Goal: Transaction & Acquisition: Purchase product/service

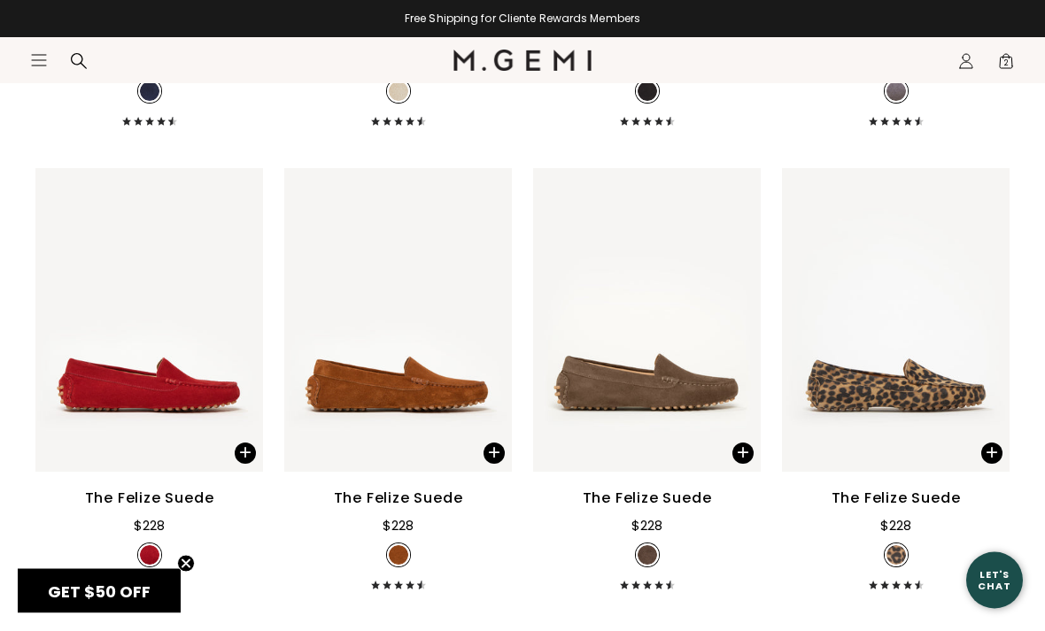
scroll to position [2964, 0]
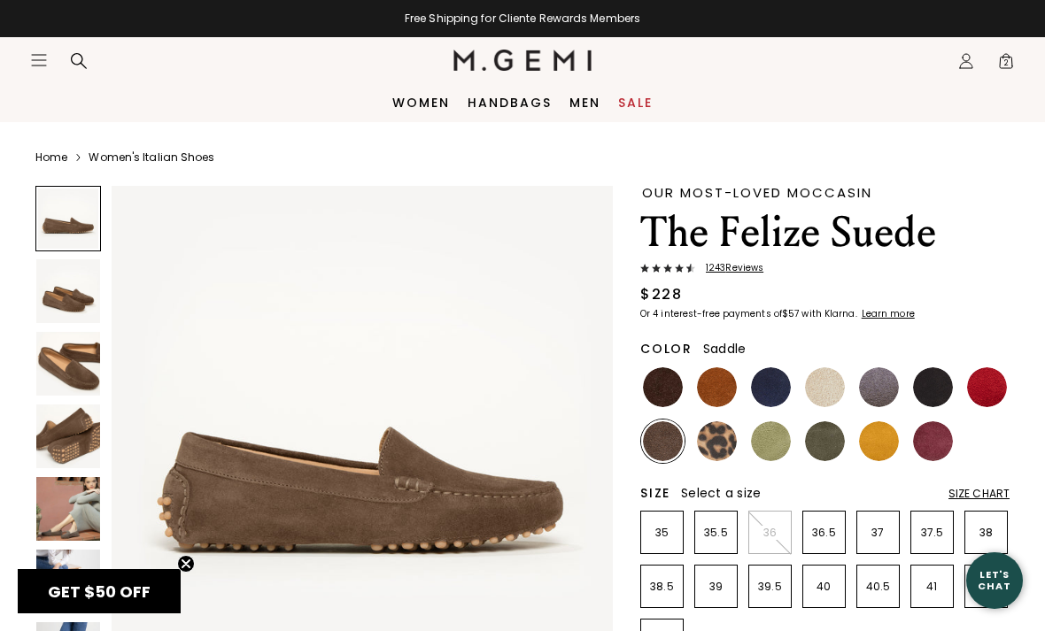
click at [724, 385] on img at bounding box center [717, 388] width 40 height 40
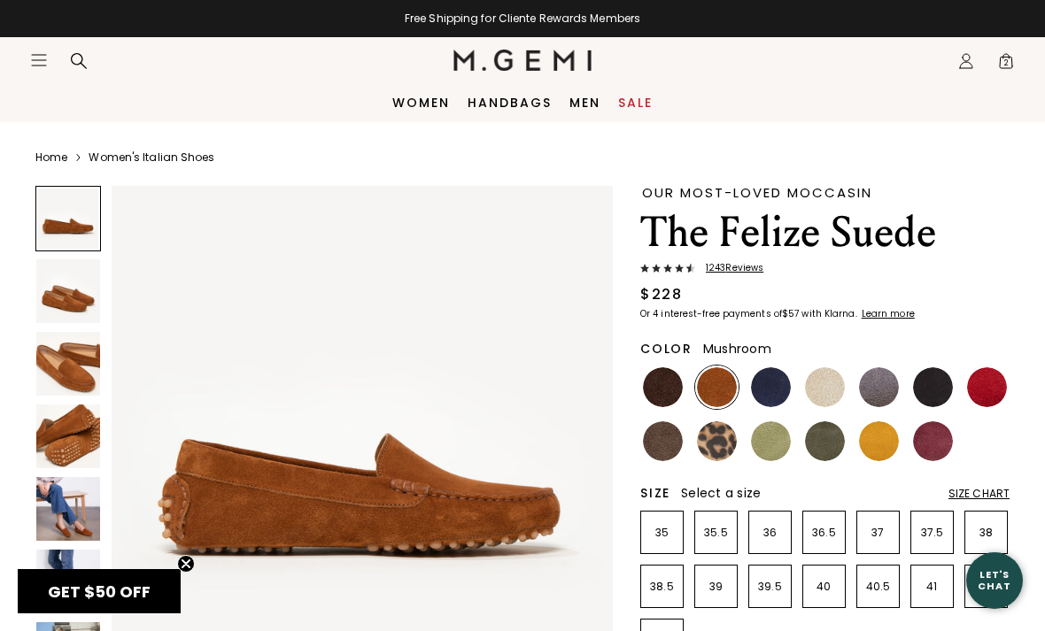
click at [668, 445] on img at bounding box center [663, 442] width 40 height 40
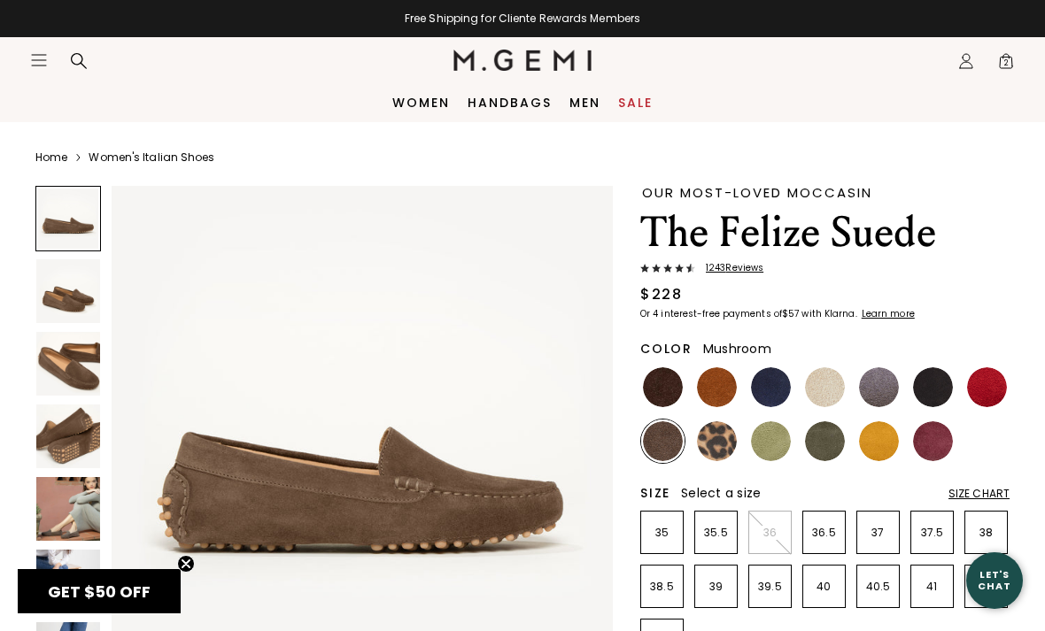
click at [938, 390] on img at bounding box center [933, 388] width 40 height 40
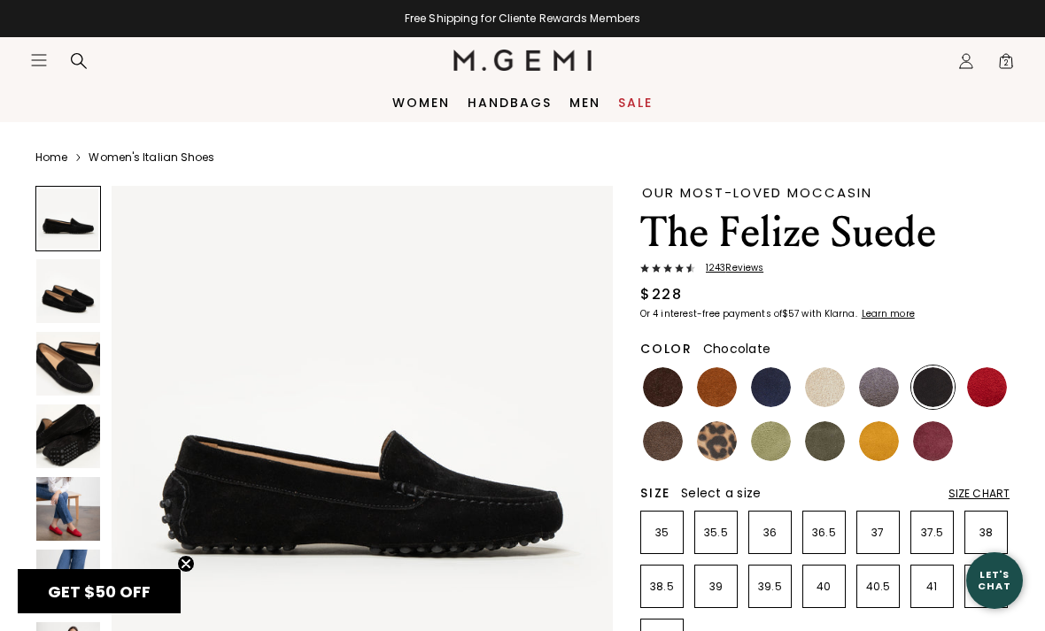
click at [667, 391] on img at bounding box center [663, 388] width 40 height 40
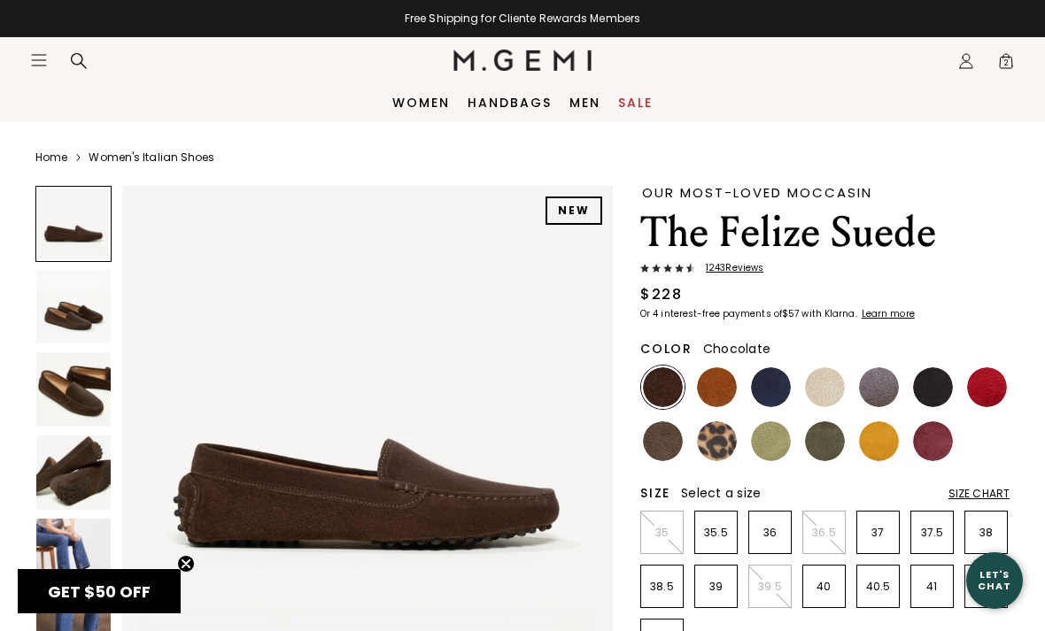
scroll to position [1, 0]
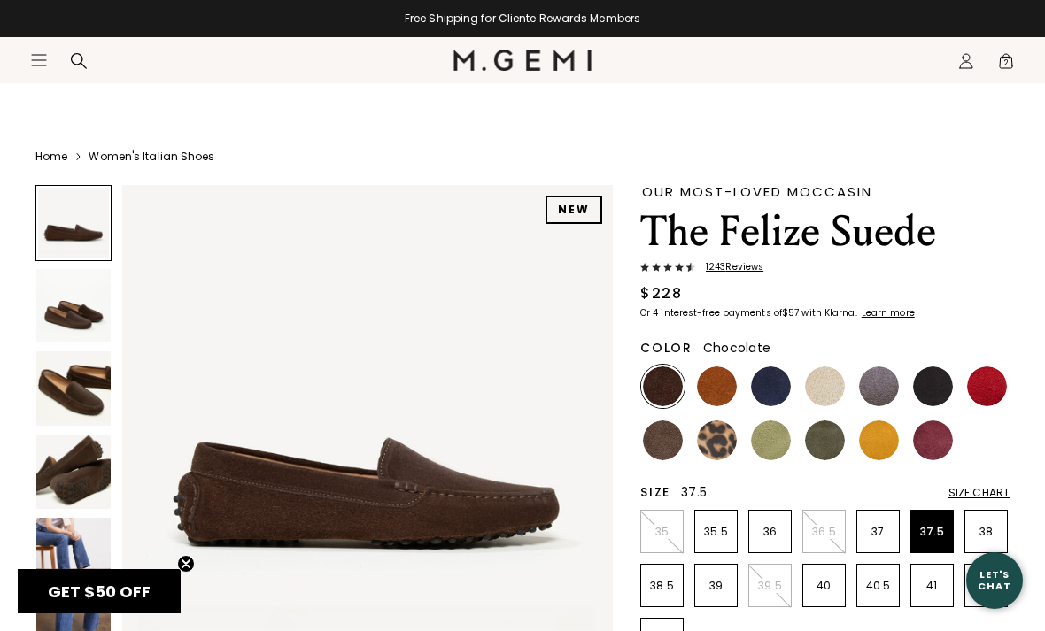
click at [933, 525] on p "37.5" at bounding box center [932, 532] width 42 height 14
click at [936, 526] on p "37.5" at bounding box center [932, 532] width 42 height 14
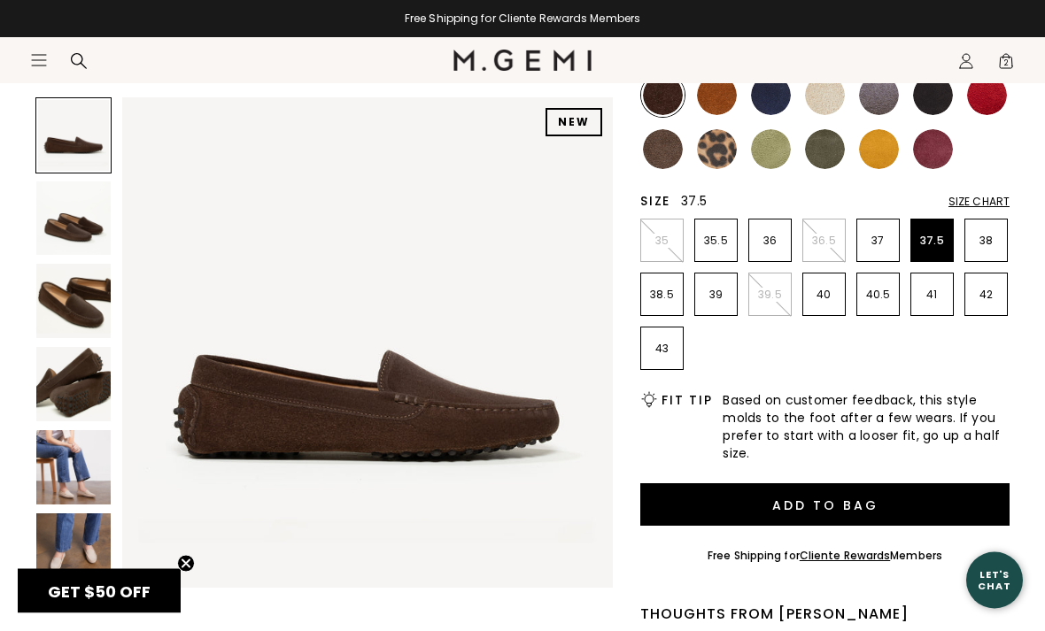
scroll to position [292, 0]
click at [893, 492] on button "Add to Bag" at bounding box center [824, 505] width 369 height 43
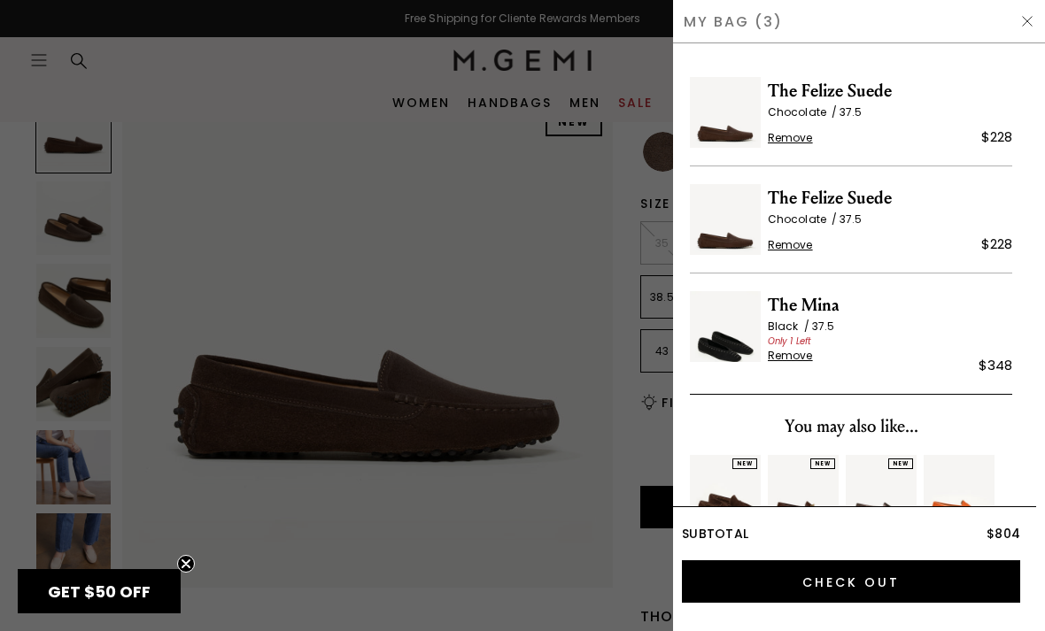
scroll to position [0, 0]
click at [802, 244] on span "Remove" at bounding box center [790, 245] width 45 height 14
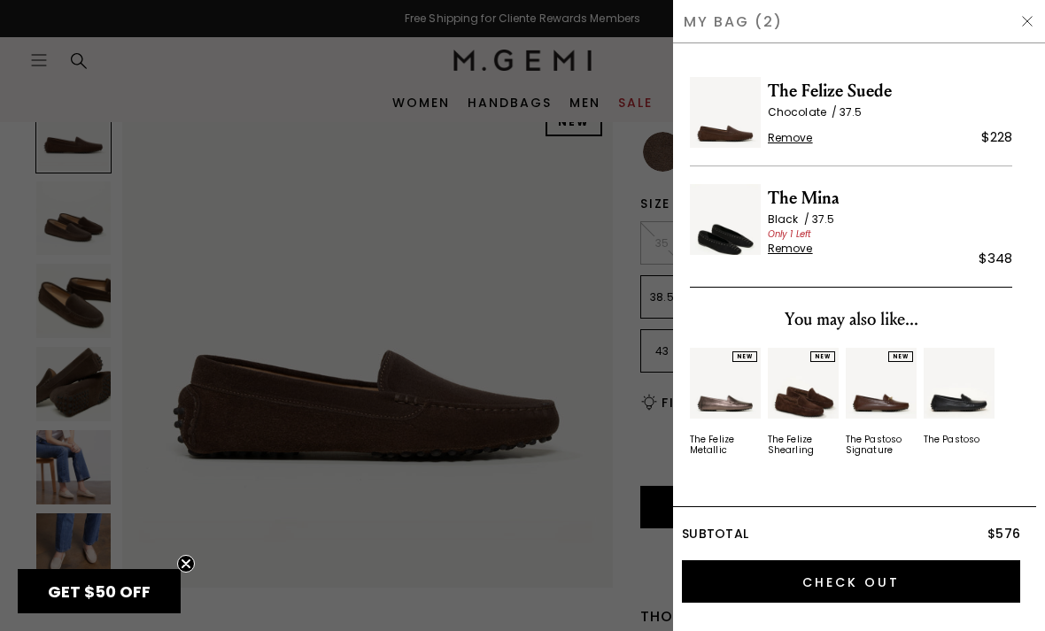
click at [803, 202] on span "The Mina" at bounding box center [890, 198] width 244 height 28
click at [791, 207] on span "The Mina" at bounding box center [890, 198] width 244 height 28
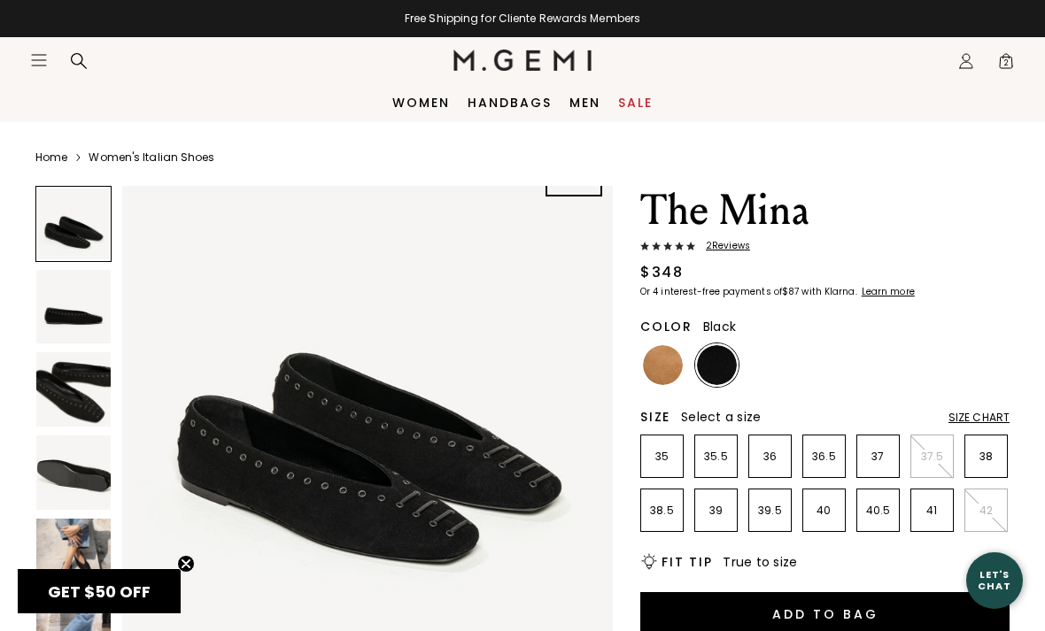
scroll to position [30, 0]
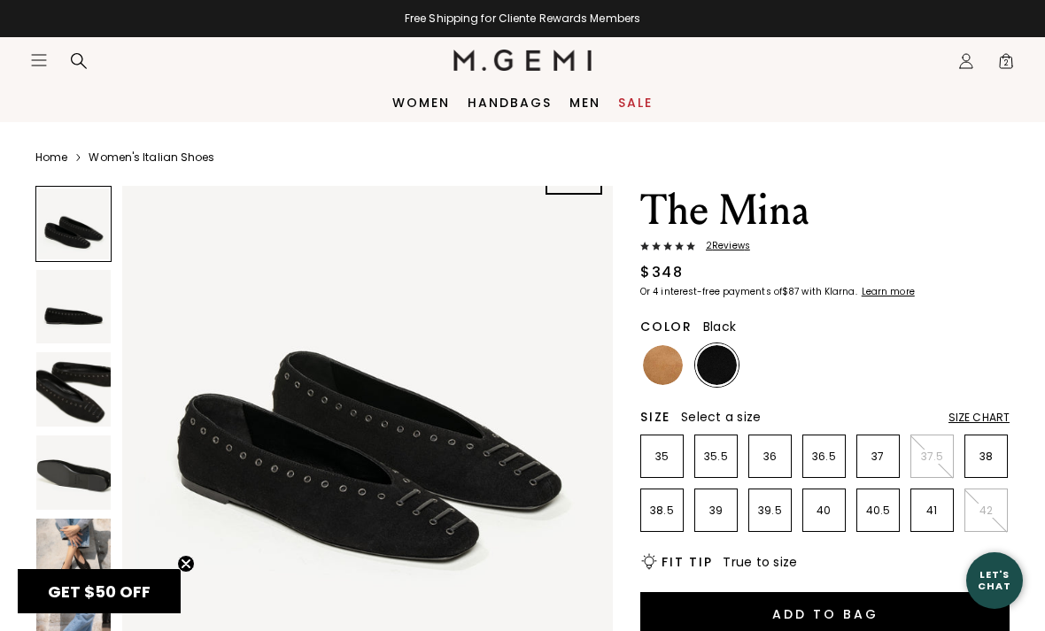
click at [64, 549] on img at bounding box center [73, 556] width 74 height 74
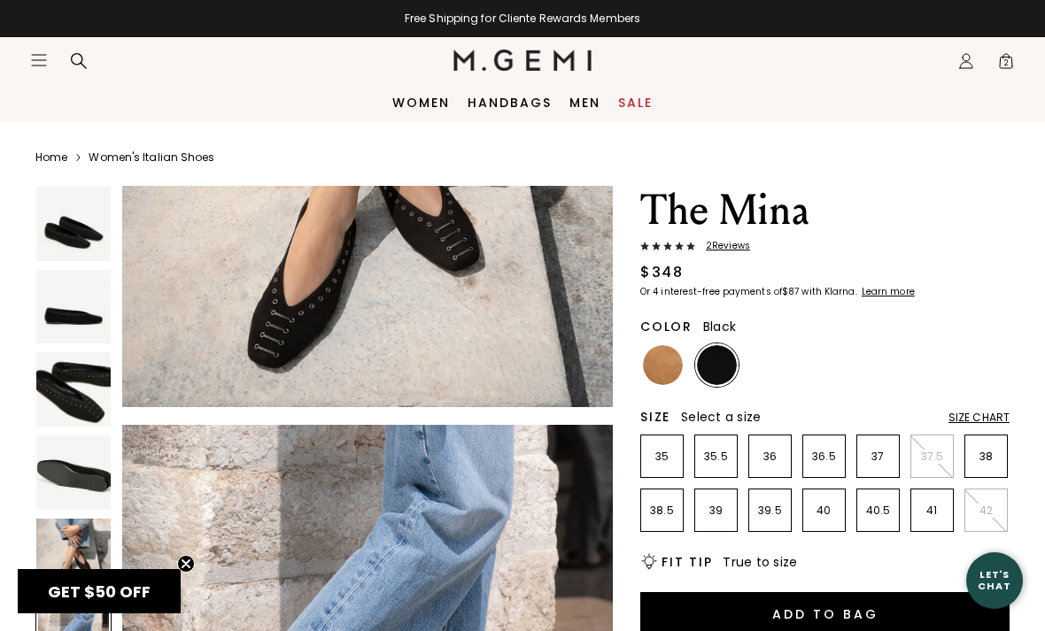
scroll to position [2303, 0]
click at [1015, 66] on span "2" at bounding box center [1006, 65] width 18 height 18
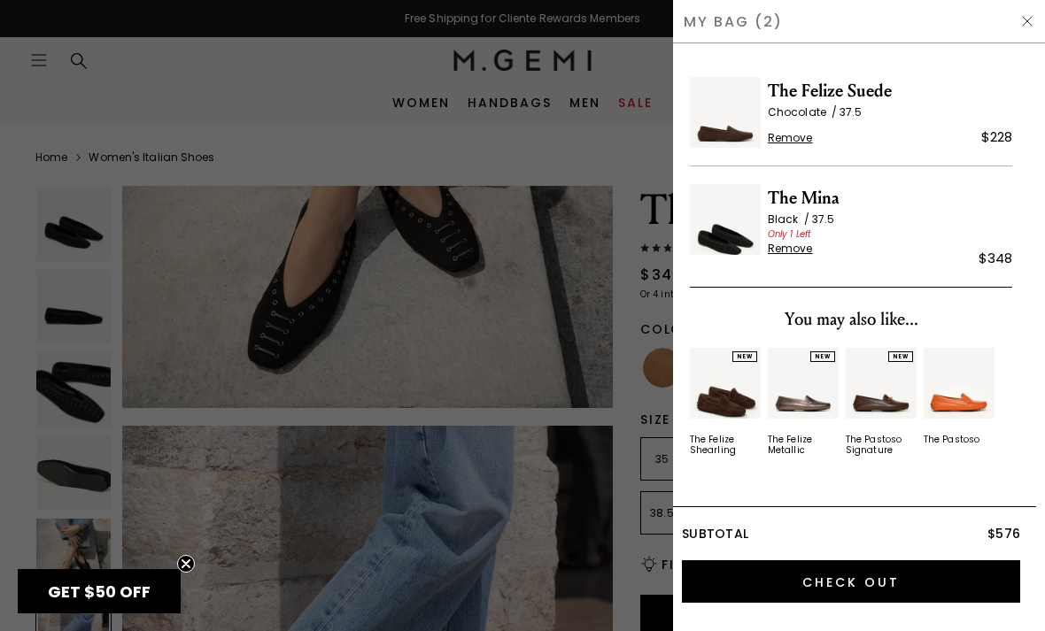
scroll to position [0, 0]
click at [794, 256] on span "Remove" at bounding box center [790, 249] width 45 height 14
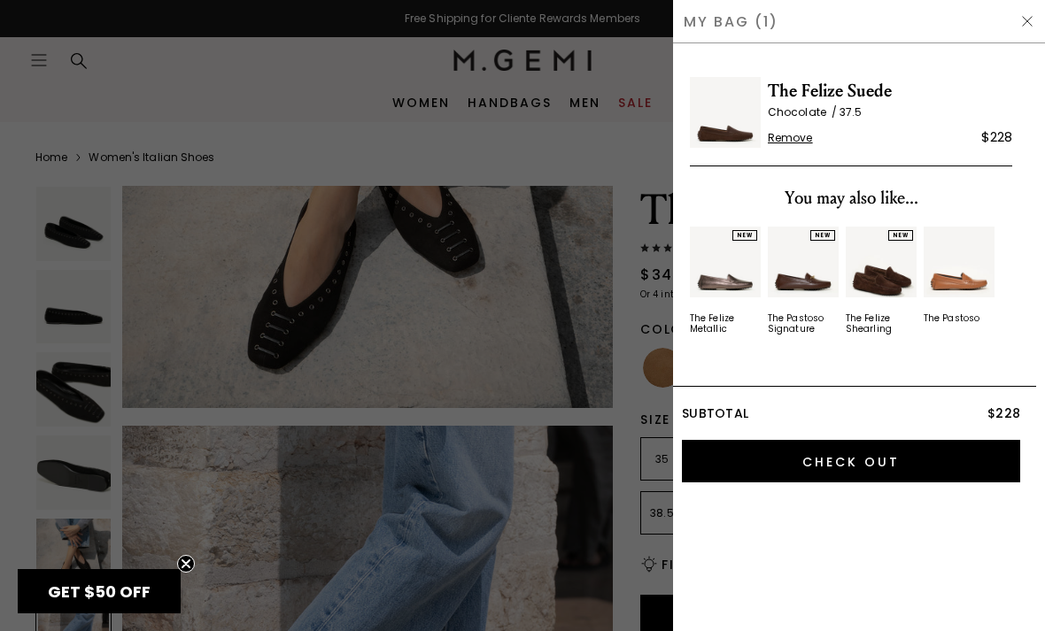
click at [933, 464] on input "Check Out" at bounding box center [851, 461] width 338 height 43
